Goal: Check status: Check status

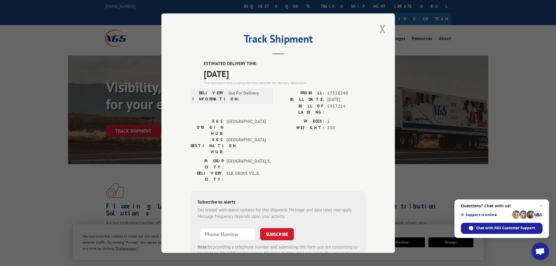
click at [379, 28] on button "Close modal" at bounding box center [382, 29] width 10 height 16
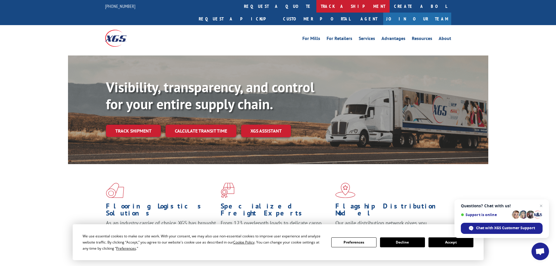
click at [316, 6] on link "track a shipment" at bounding box center [352, 6] width 73 height 13
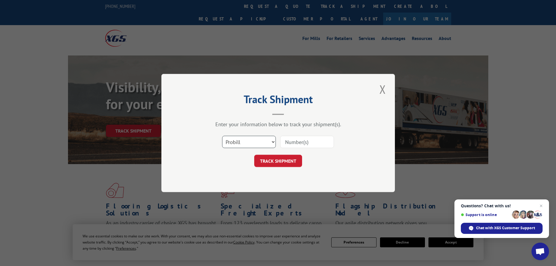
click at [272, 143] on select "Select category... Probill BOL PO" at bounding box center [249, 142] width 54 height 12
select select "bol"
click at [222, 136] on select "Select category... Probill BOL PO" at bounding box center [249, 142] width 54 height 12
click at [306, 141] on input at bounding box center [307, 142] width 54 height 12
paste input "425123"
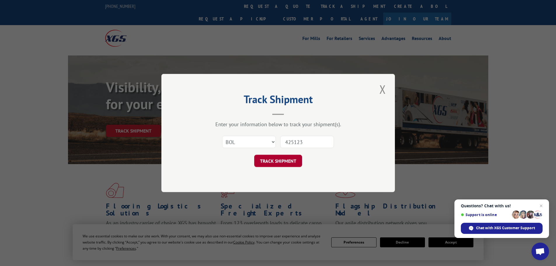
type input "425123"
click at [279, 160] on button "TRACK SHIPMENT" at bounding box center [278, 161] width 48 height 12
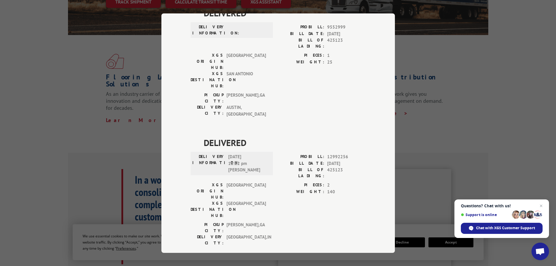
scroll to position [175, 0]
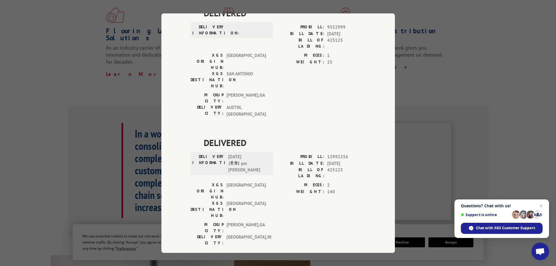
click at [515, 93] on div "Track Shipment DELIVERED DELIVERY INFORMATION: PROBILL: 8866450 BILL DATE: [DAT…" at bounding box center [278, 133] width 556 height 266
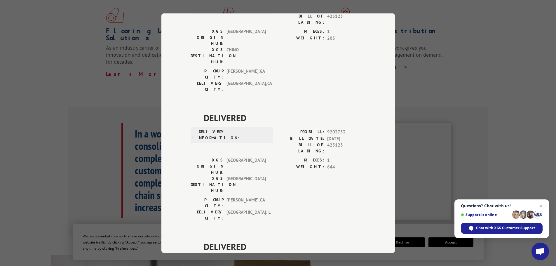
scroll to position [0, 0]
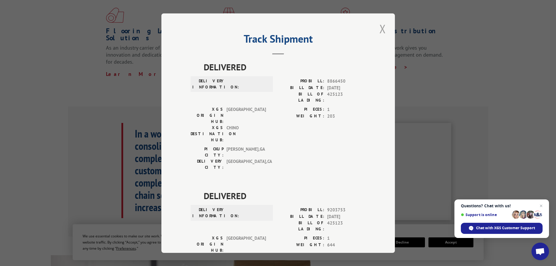
click at [380, 28] on button "Close modal" at bounding box center [382, 29] width 10 height 16
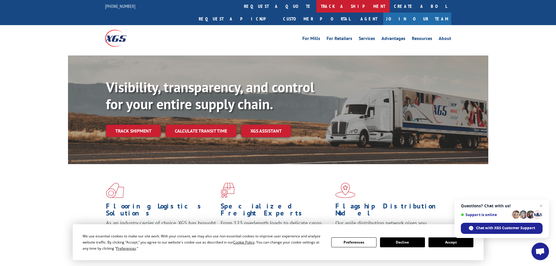
click at [316, 5] on link "track a shipment" at bounding box center [352, 6] width 73 height 13
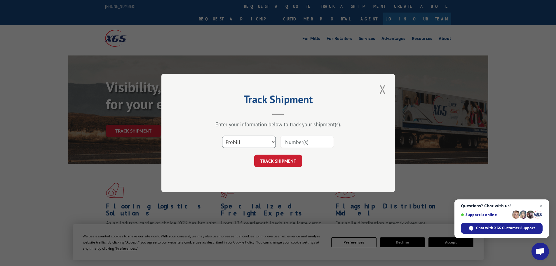
click at [272, 140] on select "Select category... Probill BOL PO" at bounding box center [249, 142] width 54 height 12
select select "po"
click at [222, 136] on select "Select category... Probill BOL PO" at bounding box center [249, 142] width 54 height 12
click at [304, 141] on input at bounding box center [307, 142] width 54 height 12
paste input "31501675"
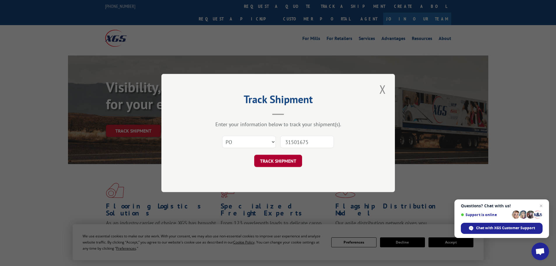
type input "31501675"
click at [276, 157] on button "TRACK SHIPMENT" at bounding box center [278, 161] width 48 height 12
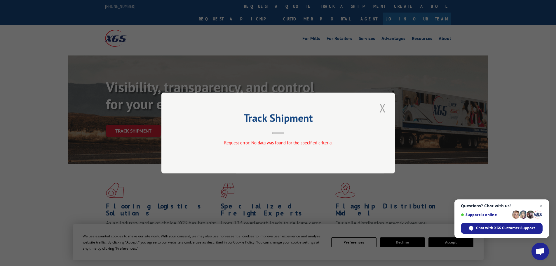
click at [382, 107] on button "Close modal" at bounding box center [382, 108] width 10 height 16
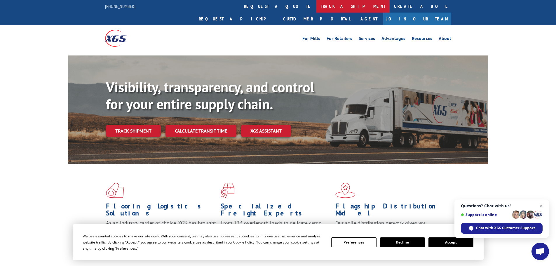
click at [316, 6] on link "track a shipment" at bounding box center [352, 6] width 73 height 13
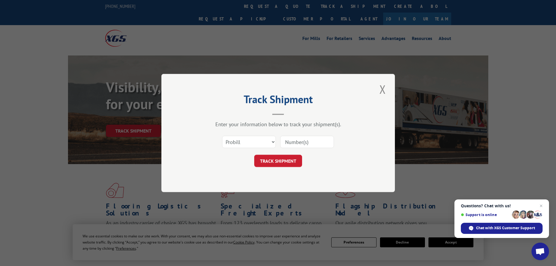
click at [306, 143] on input at bounding box center [307, 142] width 54 height 12
paste input "17538240"
type input "17538240"
click at [277, 156] on button "TRACK SHIPMENT" at bounding box center [278, 161] width 48 height 12
